Goal: Check status: Check status

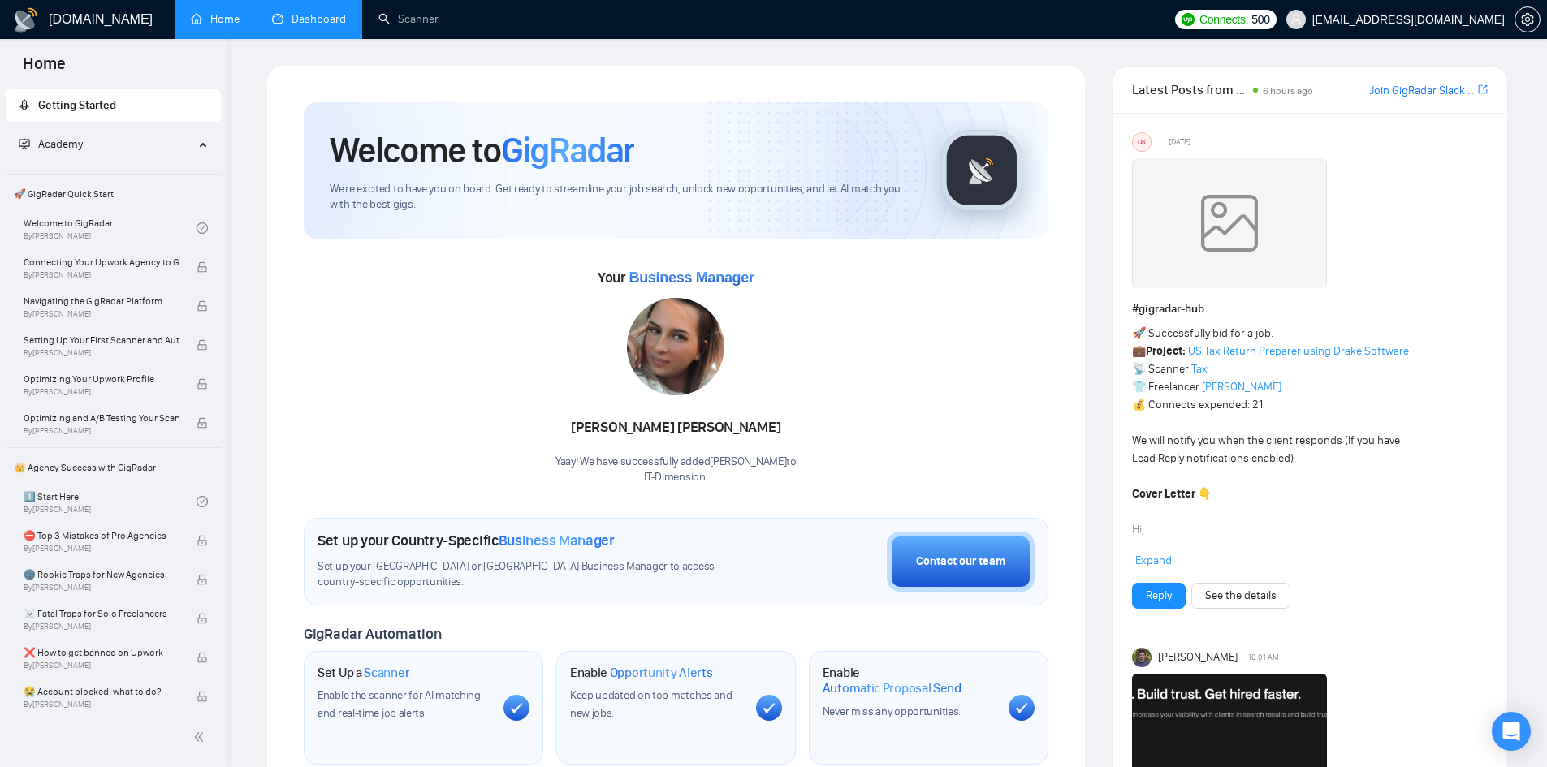
click at [272, 14] on link "Dashboard" at bounding box center [309, 19] width 74 height 14
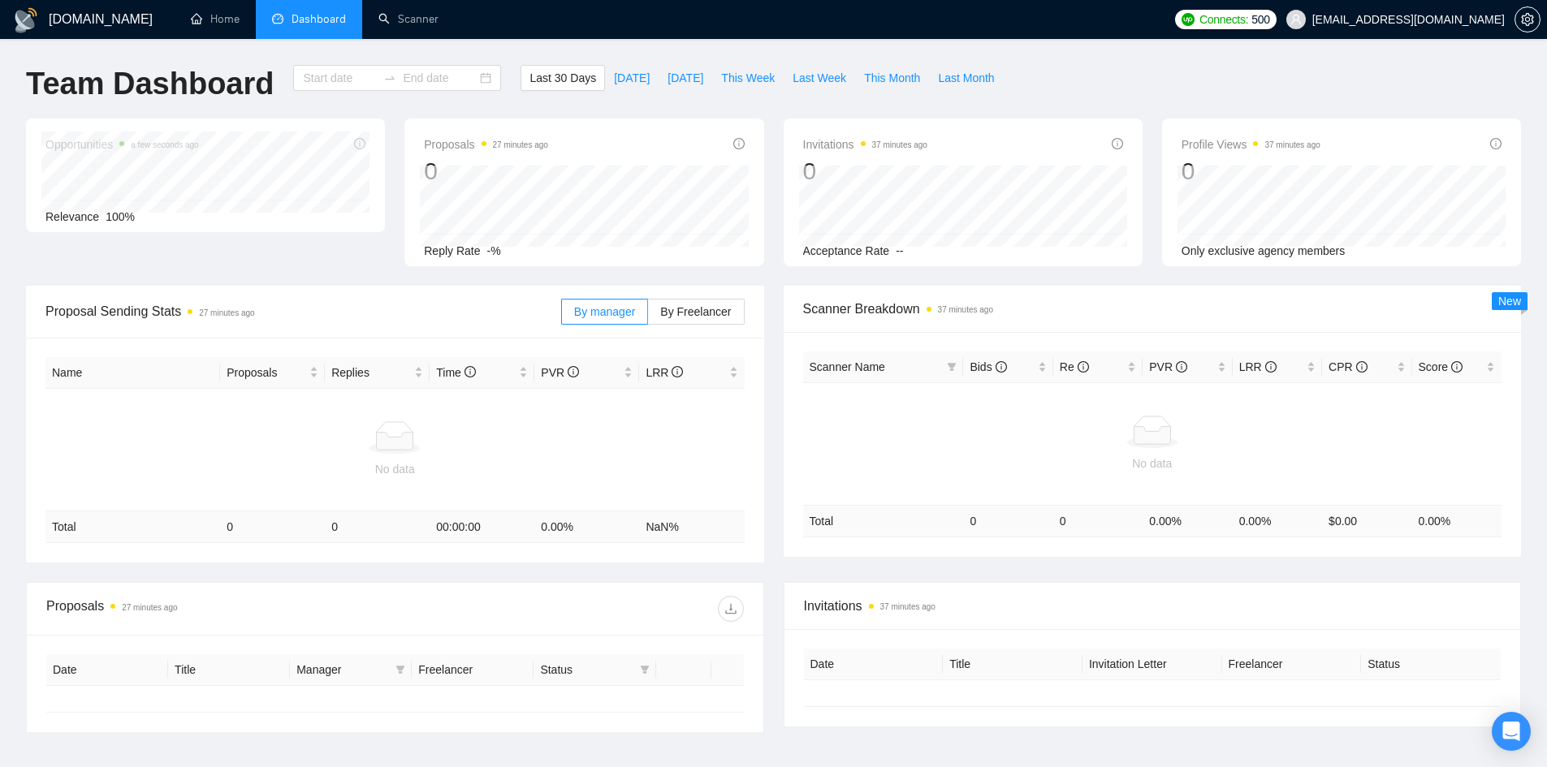
type input "[DATE]"
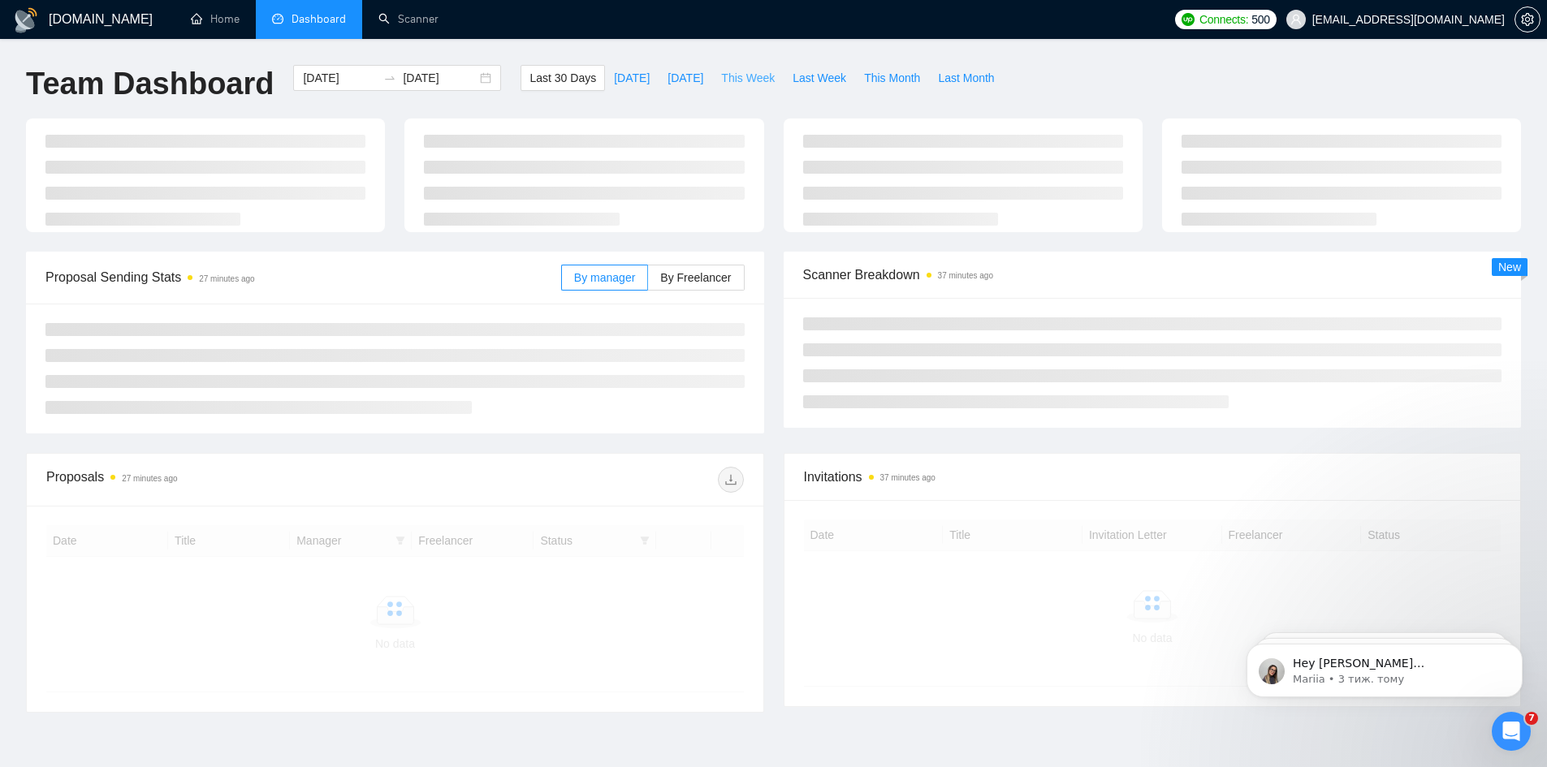
click at [758, 80] on span "This Week" at bounding box center [748, 78] width 54 height 18
type input "[DATE]"
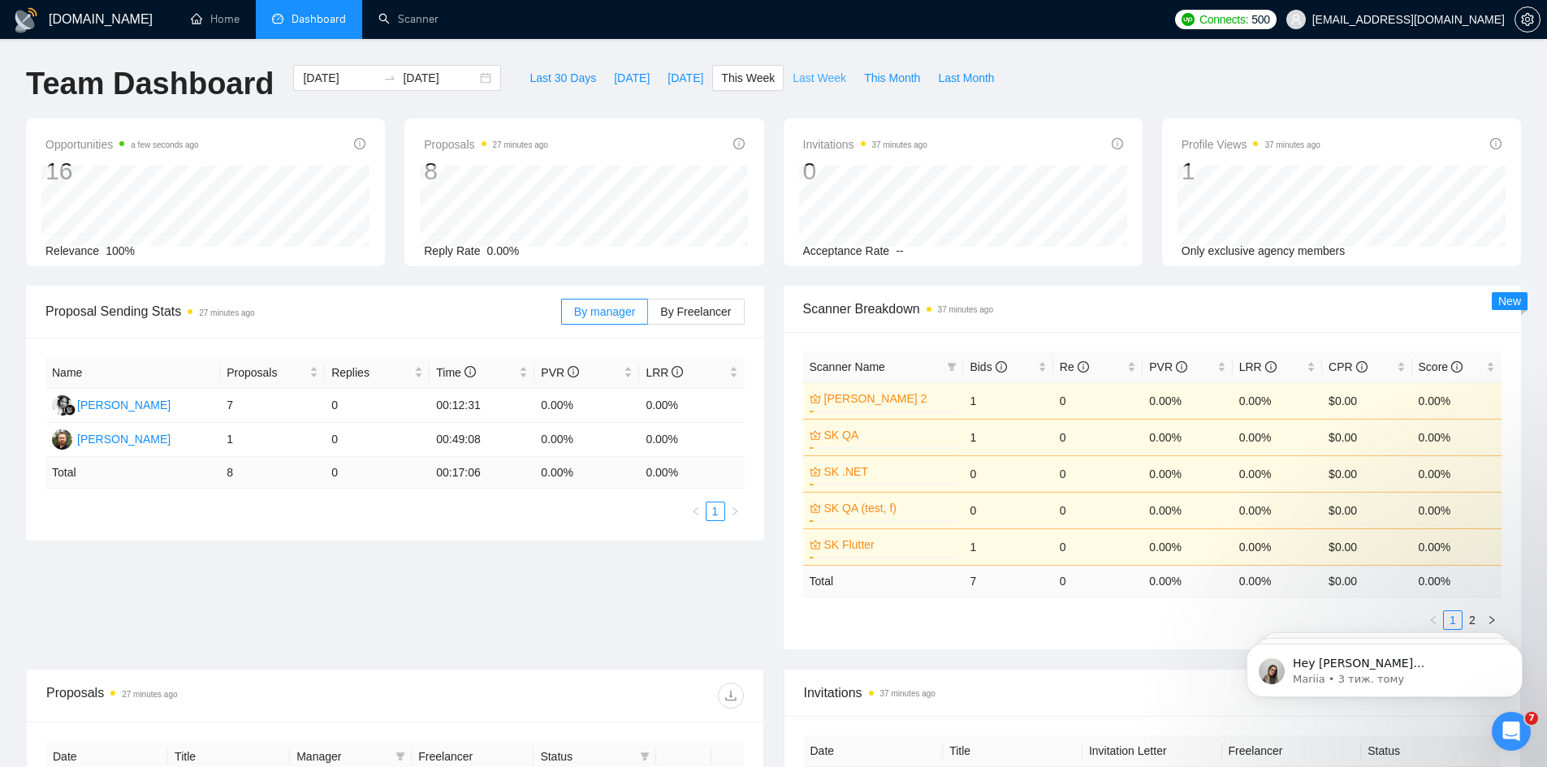
click at [792, 79] on span "Last Week" at bounding box center [819, 78] width 54 height 18
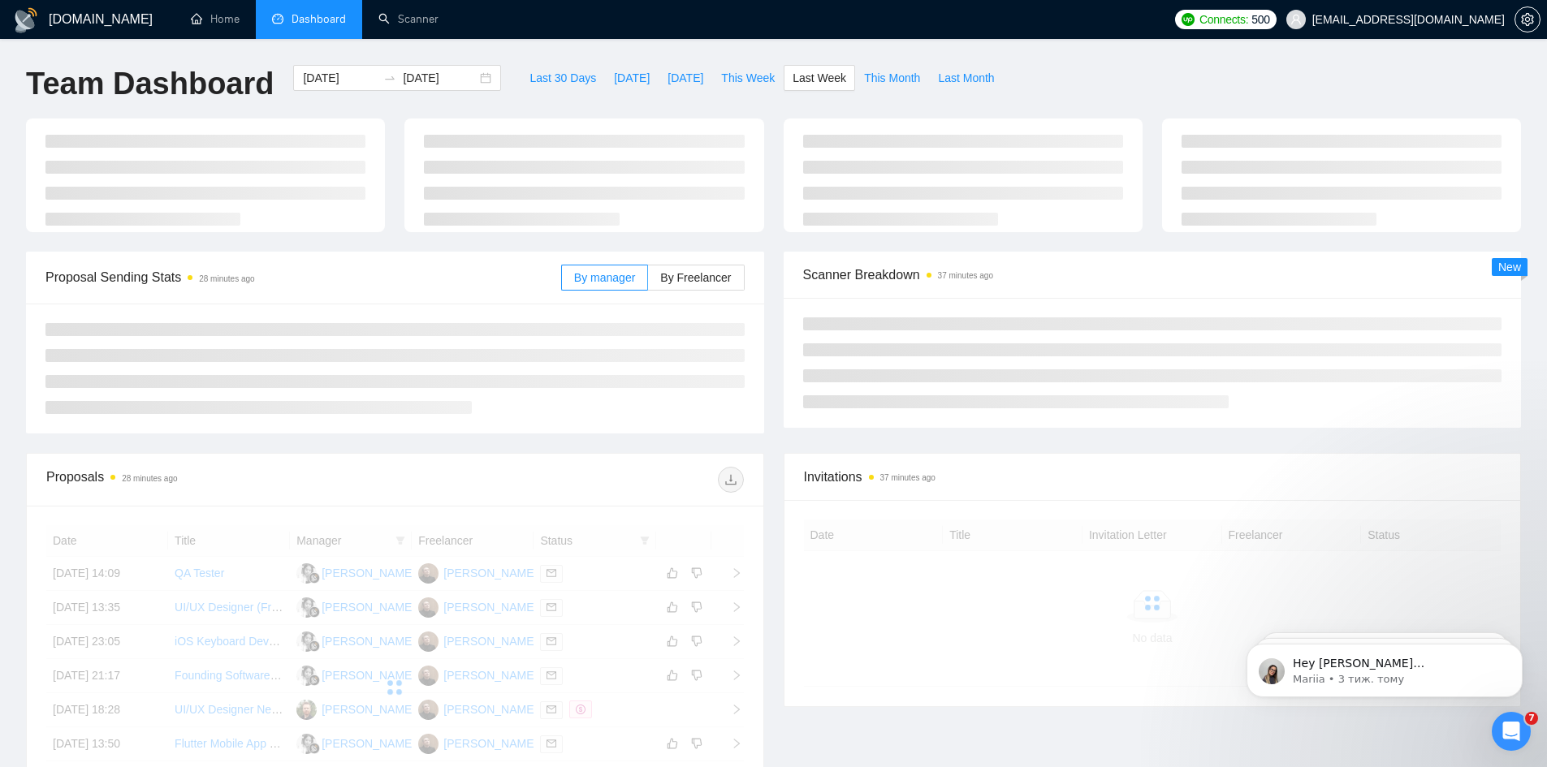
type input "[DATE]"
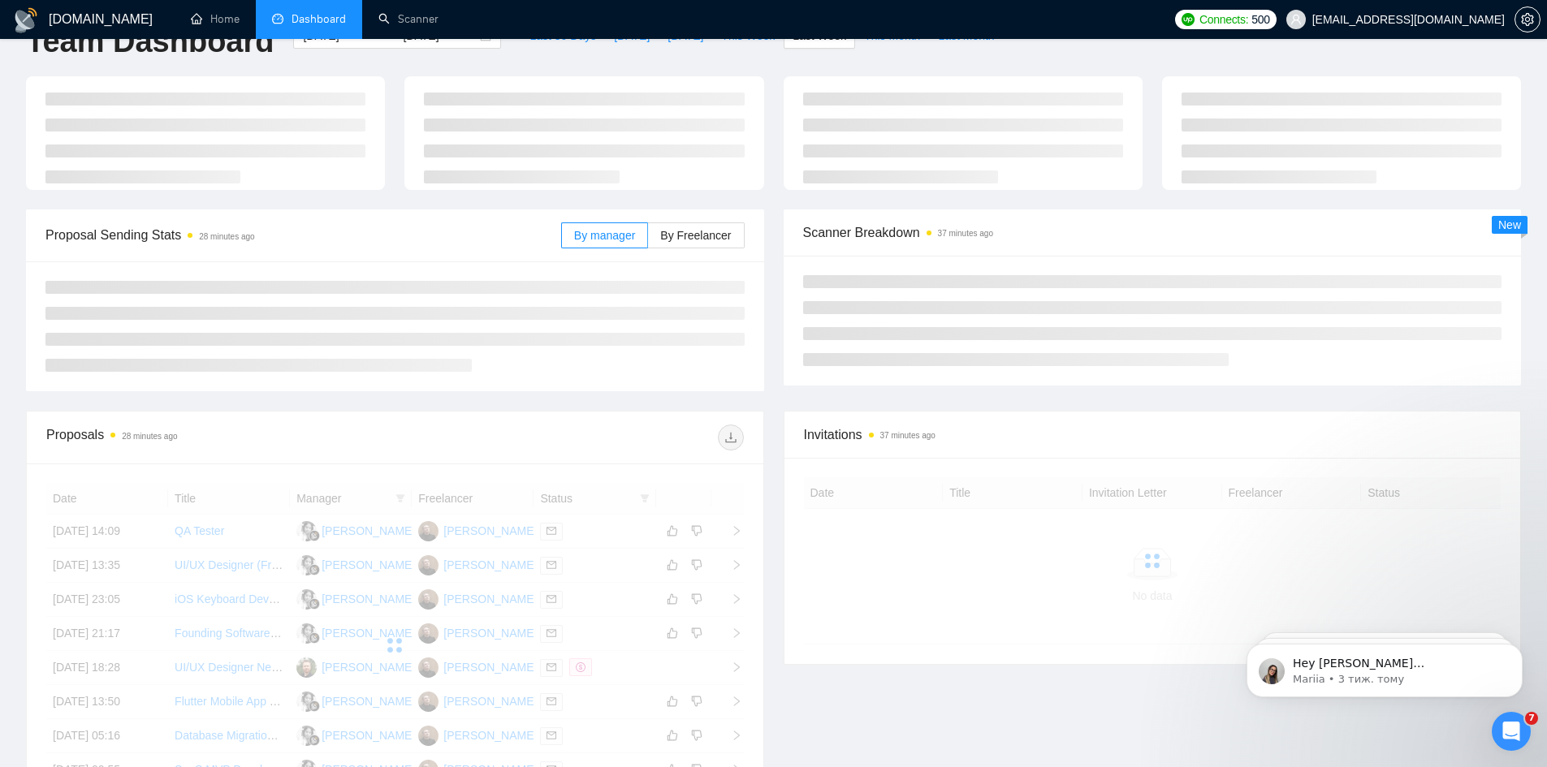
scroll to position [108, 0]
